Goal: Entertainment & Leisure: Consume media (video, audio)

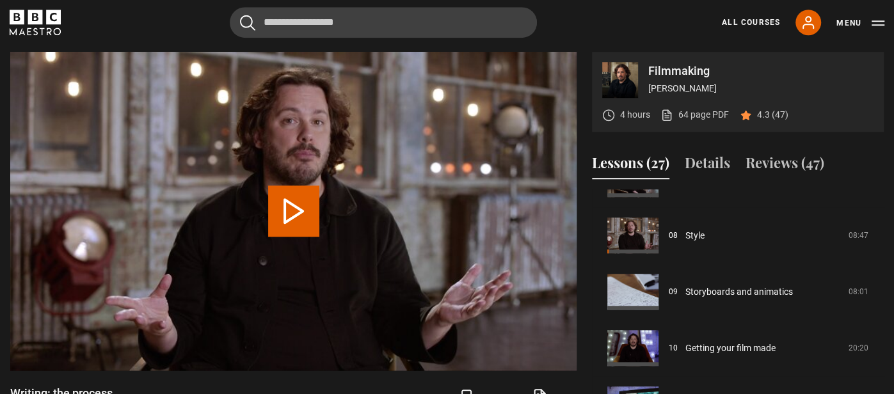
scroll to position [440, 0]
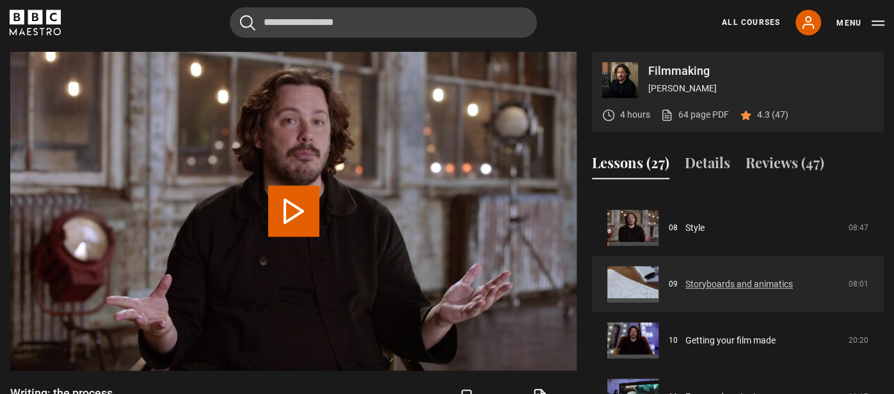
click at [650, 278] on link "Storyboards and animatics" at bounding box center [739, 284] width 108 height 13
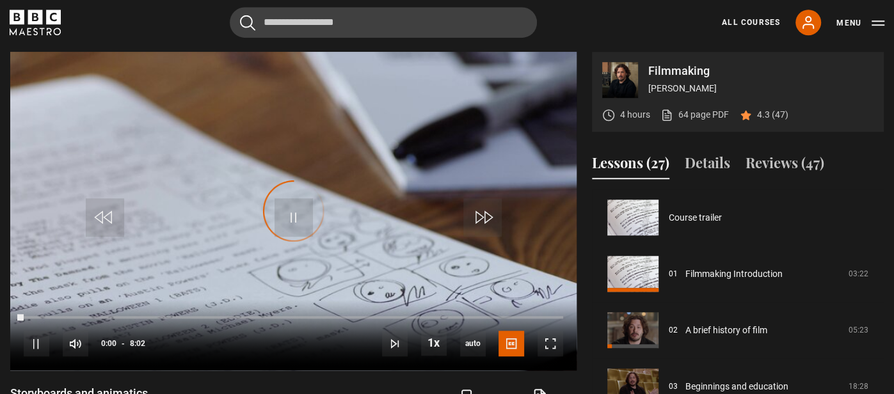
scroll to position [450, 0]
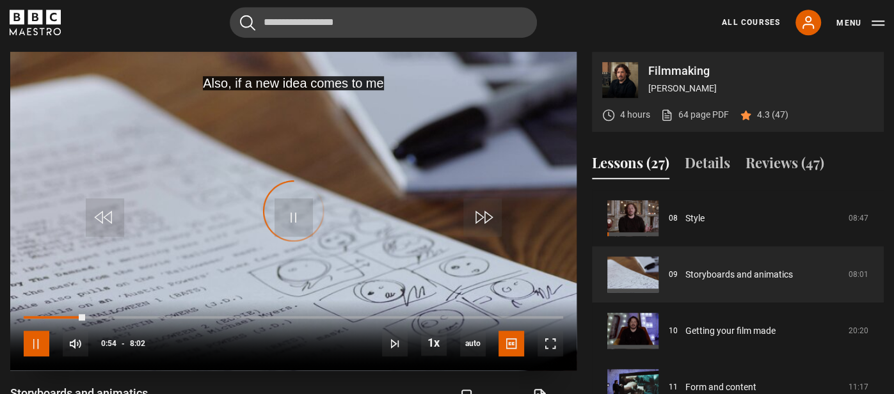
click at [31, 346] on span "Video Player" at bounding box center [37, 344] width 26 height 26
